Goal: Navigation & Orientation: Find specific page/section

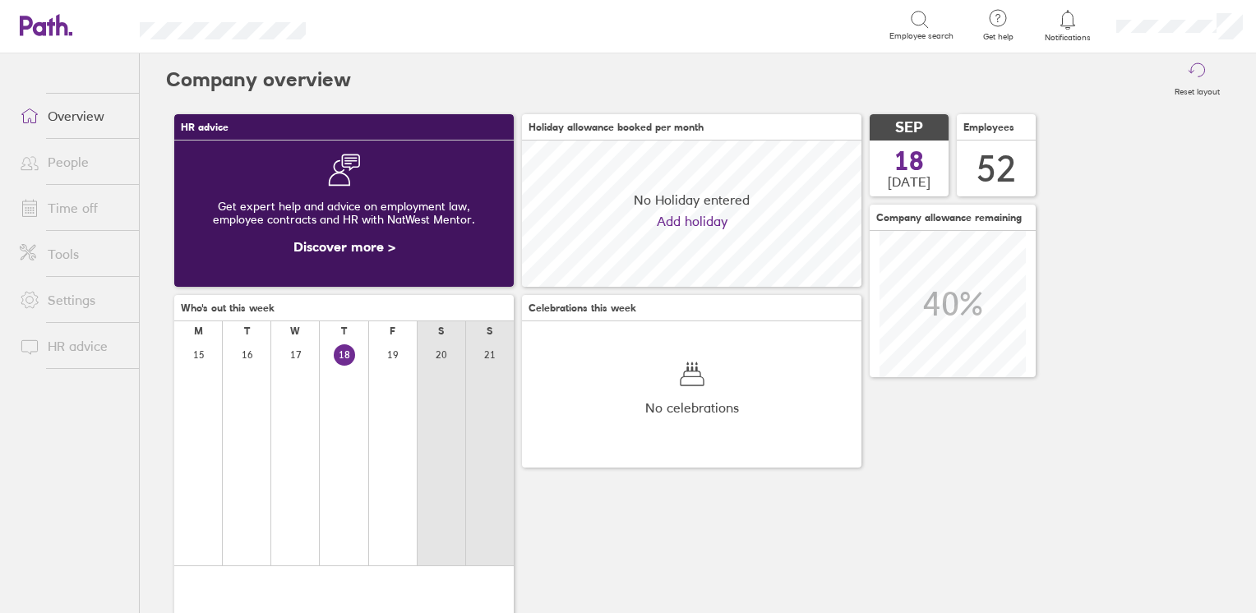
scroll to position [145, 339]
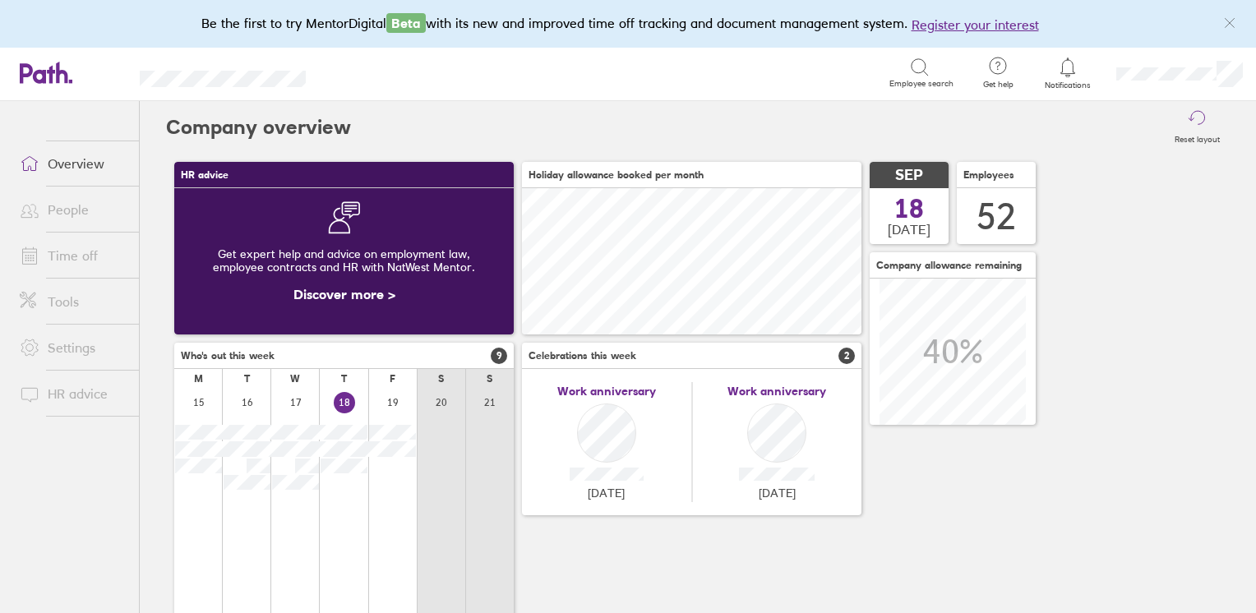
drag, startPoint x: 62, startPoint y: 210, endPoint x: 53, endPoint y: 507, distance: 297.7
click at [53, 507] on ul "Overview People Time off Tools Settings HR advice" at bounding box center [69, 330] width 139 height 458
click at [60, 211] on link "People" at bounding box center [73, 209] width 132 height 33
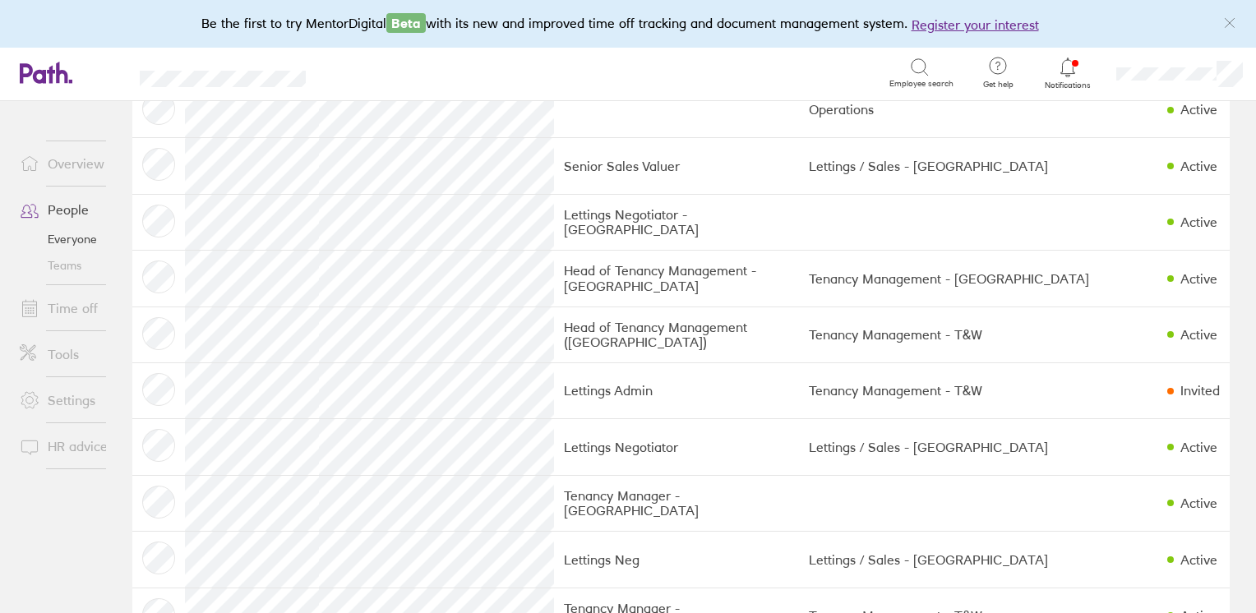
scroll to position [1559, 0]
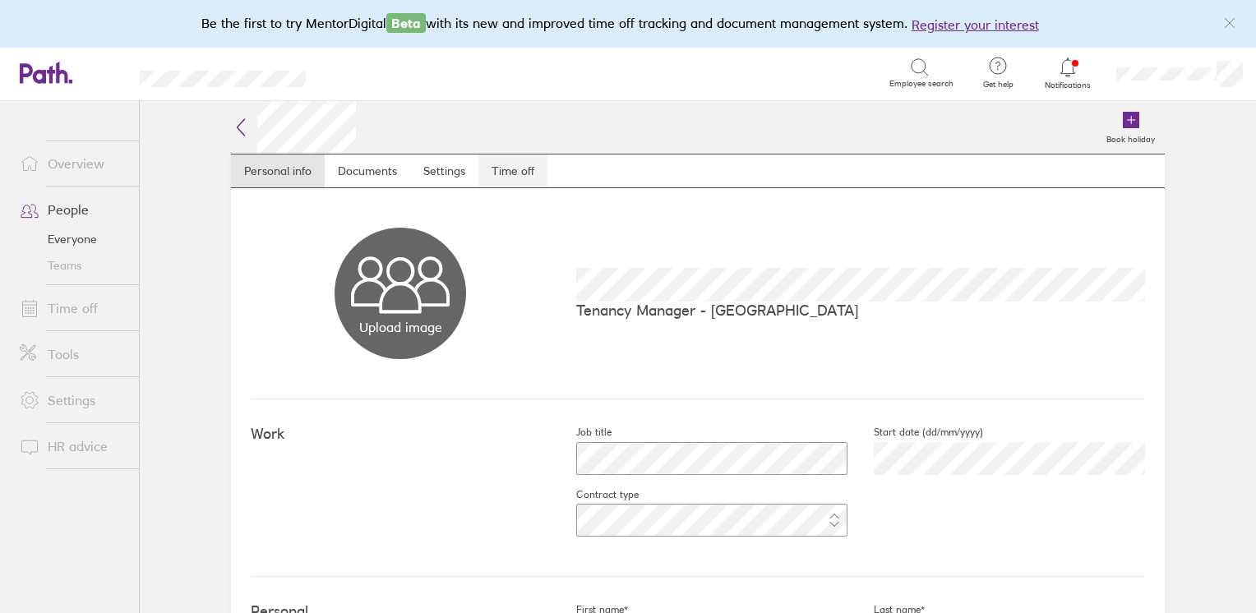
click at [509, 168] on link "Time off" at bounding box center [512, 171] width 69 height 33
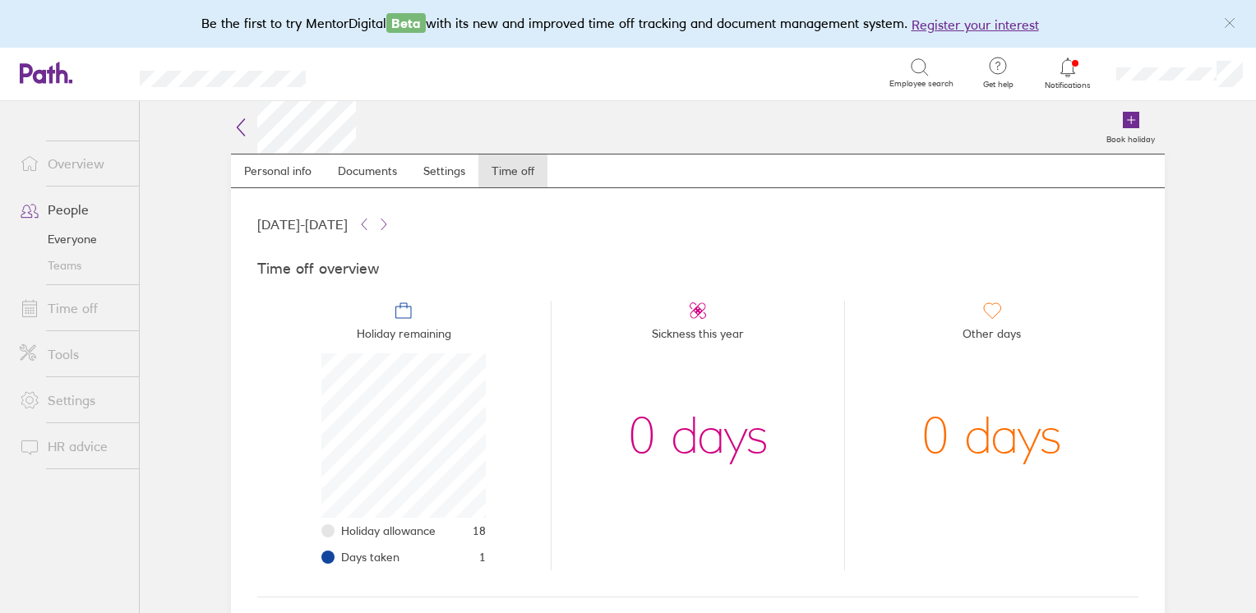
click at [236, 125] on icon at bounding box center [241, 128] width 20 height 20
